Goal: Find contact information: Find contact information

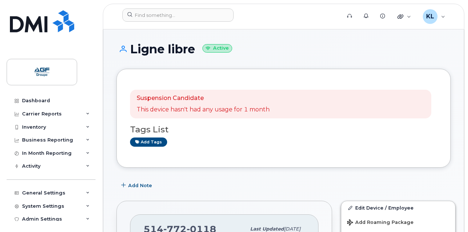
scroll to position [132, 0]
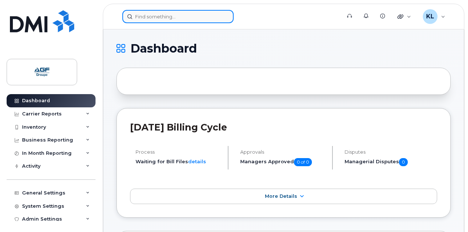
click at [133, 17] on input at bounding box center [177, 16] width 111 height 13
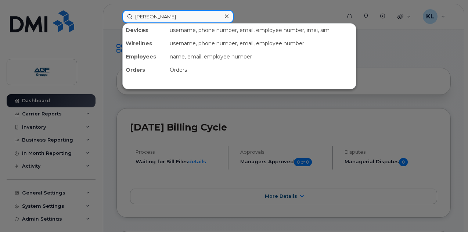
type input "boudreau"
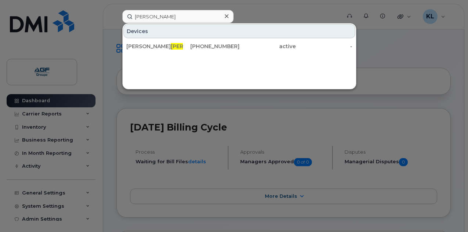
click at [156, 53] on div "Devices Jean Robert Boudreau 226-748-3102 active -" at bounding box center [239, 56] width 234 height 66
click at [154, 48] on div "Jean Robert Boudreau" at bounding box center [154, 46] width 57 height 7
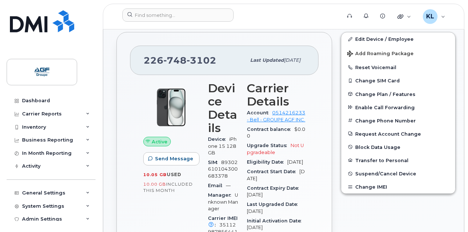
scroll to position [214, 0]
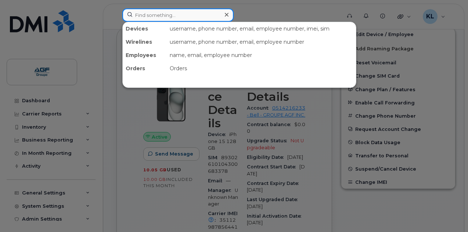
click at [168, 14] on input at bounding box center [177, 14] width 111 height 13
type input "jason"
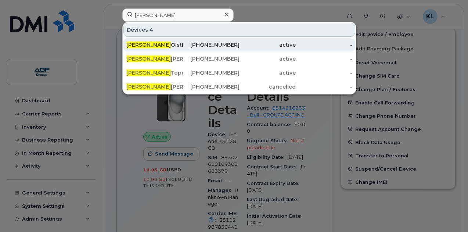
click at [175, 48] on div "Jason Olsthoorn" at bounding box center [154, 44] width 57 height 7
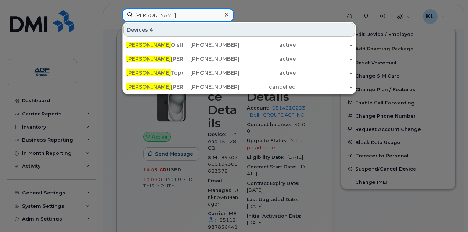
click at [169, 12] on input "jason" at bounding box center [177, 14] width 111 height 13
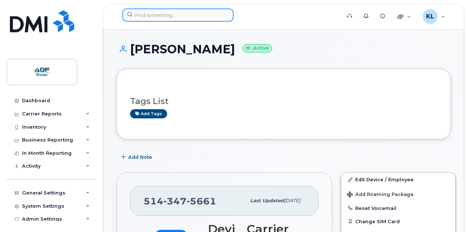
click at [169, 12] on input at bounding box center [177, 14] width 111 height 13
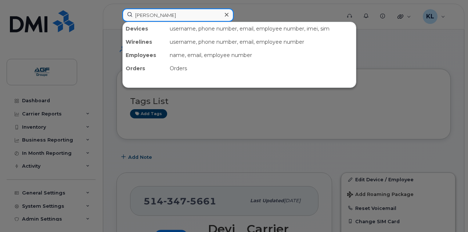
type input "jason"
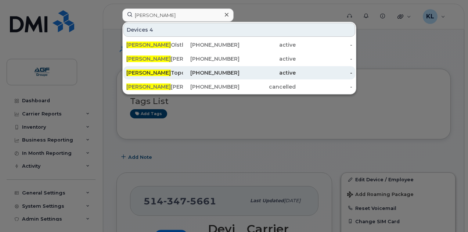
click at [178, 75] on div "Jason Topolovec" at bounding box center [154, 72] width 57 height 7
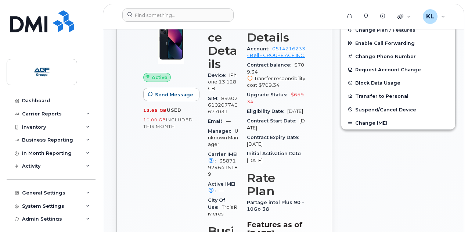
scroll to position [140, 0]
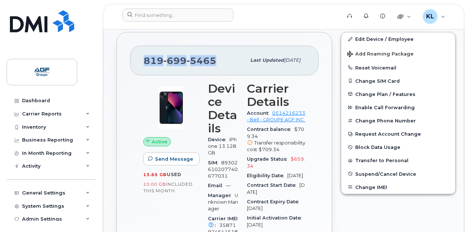
drag, startPoint x: 220, startPoint y: 57, endPoint x: 141, endPoint y: 56, distance: 78.7
click at [141, 56] on div "[PHONE_NUMBER] Last updated [DATE]" at bounding box center [224, 60] width 189 height 29
copy span "[PHONE_NUMBER]"
